Goal: Navigation & Orientation: Find specific page/section

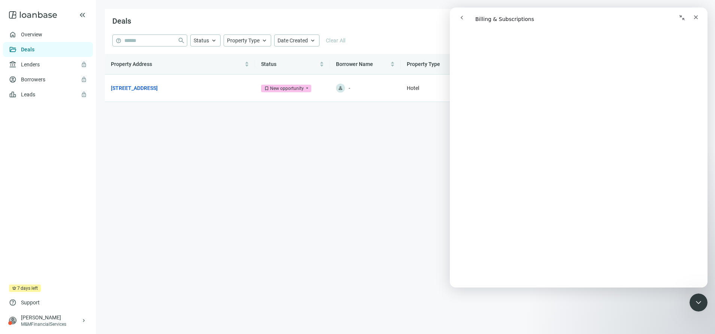
scroll to position [67, 0]
drag, startPoint x: 699, startPoint y: 16, endPoint x: 1148, endPoint y: 24, distance: 449.1
click at [699, 16] on div "Close" at bounding box center [695, 16] width 13 height 13
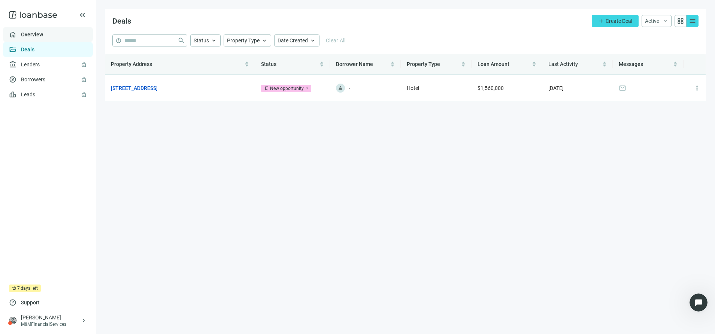
click at [43, 37] on link "Overview" at bounding box center [32, 34] width 22 height 6
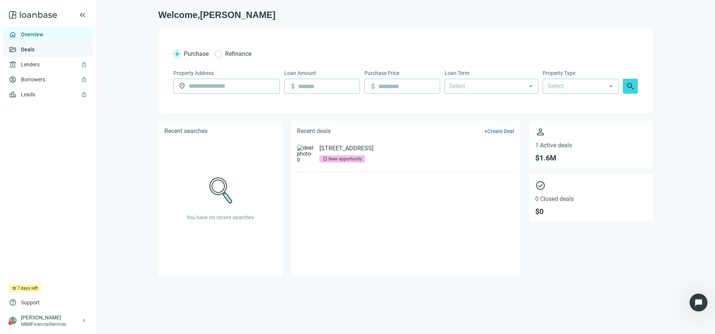
click at [23, 46] on link "Deals" at bounding box center [27, 49] width 13 height 6
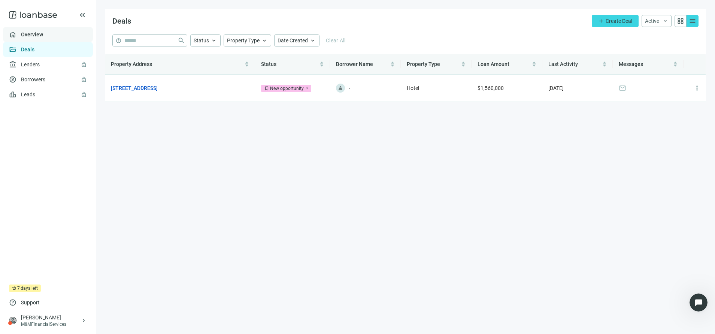
click at [43, 37] on link "Overview" at bounding box center [32, 34] width 22 height 6
